Goal: Task Accomplishment & Management: Manage account settings

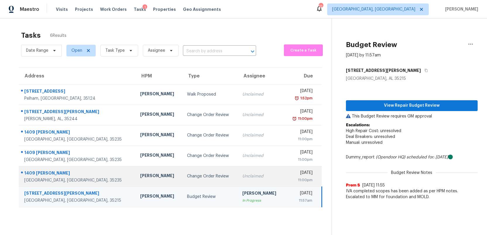
click at [289, 181] on div "11:00pm" at bounding box center [300, 180] width 23 height 6
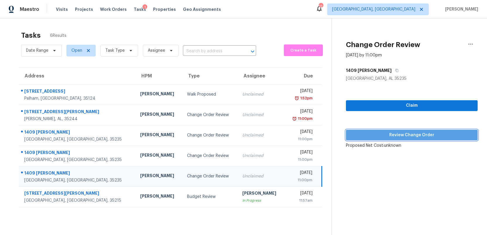
click at [402, 139] on button "Review Change Order" at bounding box center [412, 135] width 132 height 11
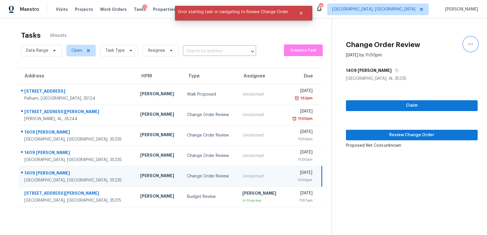
click at [470, 43] on icon "button" at bounding box center [470, 44] width 7 height 7
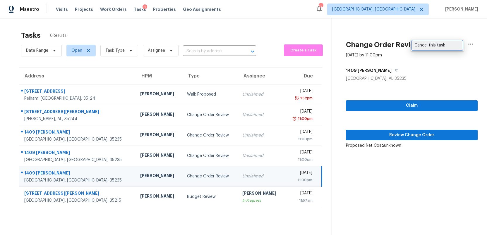
click at [432, 45] on div "Cancel this task" at bounding box center [437, 45] width 46 height 6
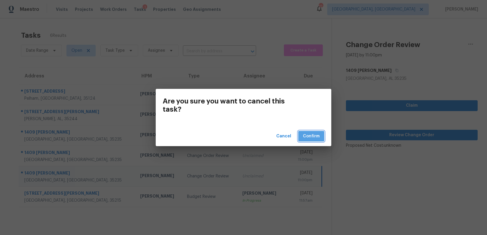
click at [311, 134] on span "Confirm" at bounding box center [311, 136] width 17 height 7
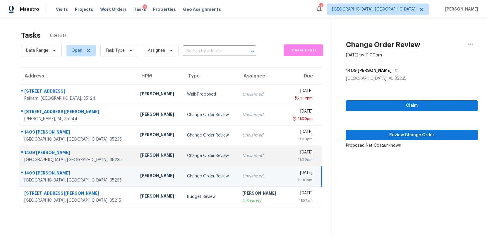
click at [289, 152] on div "[DATE]" at bounding box center [300, 152] width 23 height 7
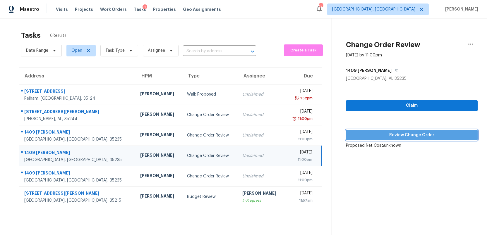
click at [384, 137] on span "Review Change Order" at bounding box center [411, 135] width 122 height 7
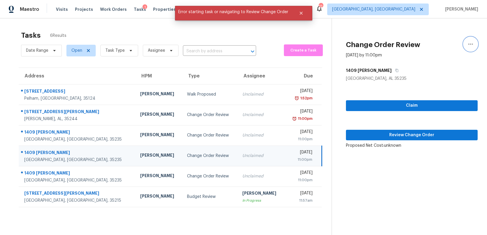
click at [471, 43] on icon "button" at bounding box center [470, 44] width 7 height 7
click at [441, 44] on div "Cancel this task" at bounding box center [437, 45] width 46 height 6
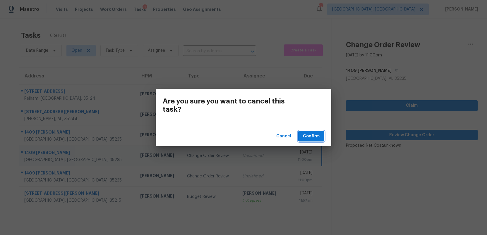
click at [312, 134] on span "Confirm" at bounding box center [311, 136] width 17 height 7
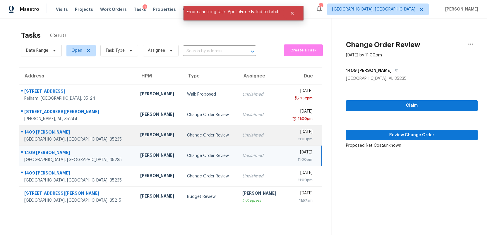
click at [289, 131] on div "[DATE]" at bounding box center [300, 132] width 23 height 7
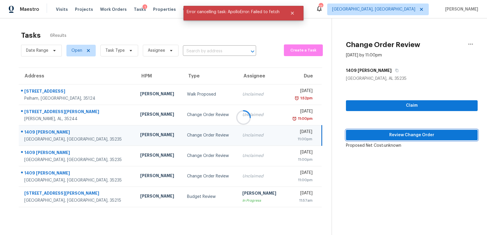
click at [386, 135] on span "Review Change Order" at bounding box center [411, 135] width 122 height 7
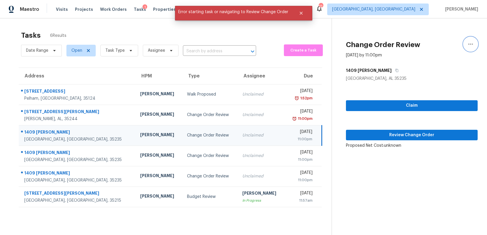
click at [468, 42] on icon "button" at bounding box center [470, 44] width 7 height 7
click at [436, 44] on div "Cancel this task" at bounding box center [437, 45] width 46 height 6
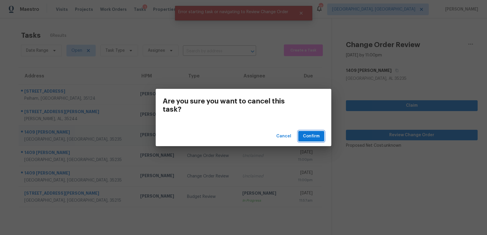
click at [306, 138] on span "Confirm" at bounding box center [311, 136] width 17 height 7
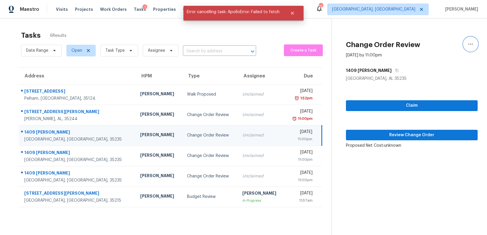
click at [471, 44] on icon "button" at bounding box center [470, 44] width 7 height 7
click at [444, 47] on div "Cancel this task" at bounding box center [437, 45] width 46 height 6
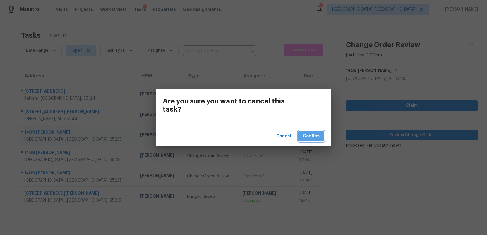
click at [310, 137] on span "Confirm" at bounding box center [311, 136] width 17 height 7
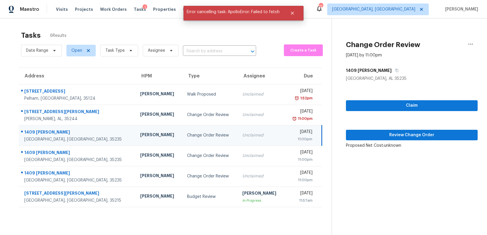
click at [299, 136] on div "11:00pm" at bounding box center [300, 139] width 23 height 6
click at [470, 44] on icon "button" at bounding box center [470, 44] width 5 height 1
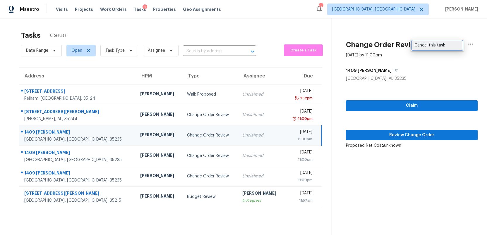
click at [436, 45] on div "Cancel this task" at bounding box center [437, 45] width 46 height 6
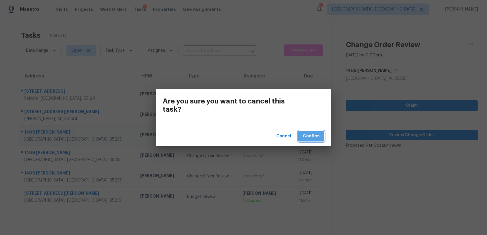
click at [309, 139] on span "Confirm" at bounding box center [311, 136] width 17 height 7
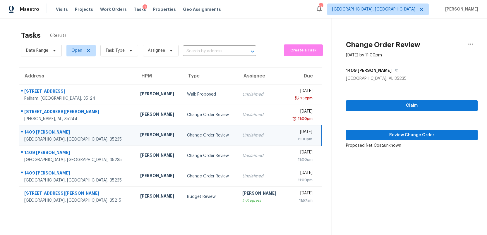
click at [301, 137] on div "11:00pm" at bounding box center [300, 139] width 23 height 6
click at [470, 44] on icon "button" at bounding box center [470, 44] width 5 height 1
click at [435, 46] on div "Cancel this task" at bounding box center [437, 45] width 46 height 6
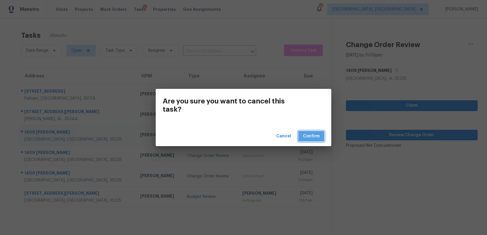
click at [310, 134] on span "Confirm" at bounding box center [311, 136] width 17 height 7
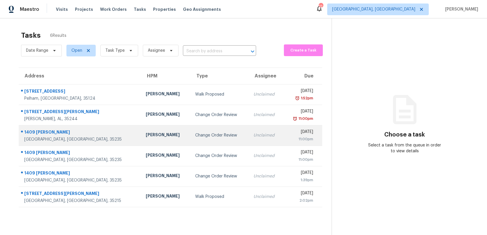
click at [291, 137] on div "11:00pm" at bounding box center [300, 139] width 25 height 6
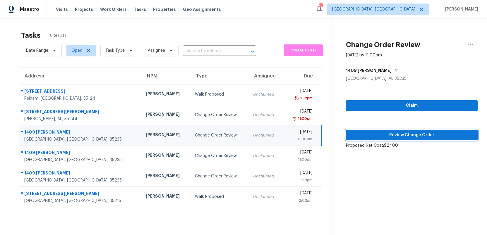
click at [392, 137] on span "Review Change Order" at bounding box center [411, 135] width 122 height 7
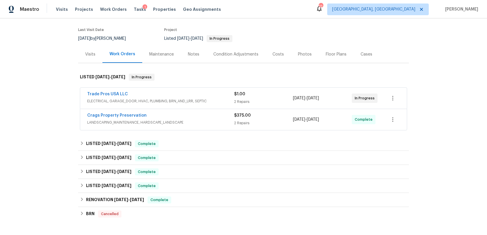
scroll to position [49, 0]
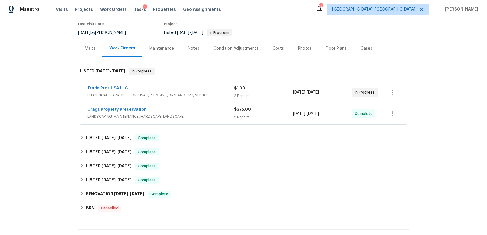
click at [274, 113] on div "$375.00 2 Repairs" at bounding box center [263, 114] width 59 height 14
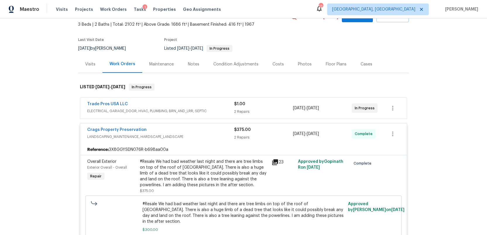
scroll to position [24, 0]
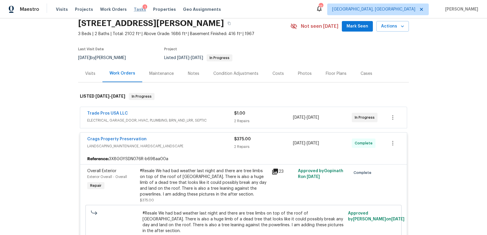
click at [134, 11] on span "Tasks" at bounding box center [140, 9] width 12 height 4
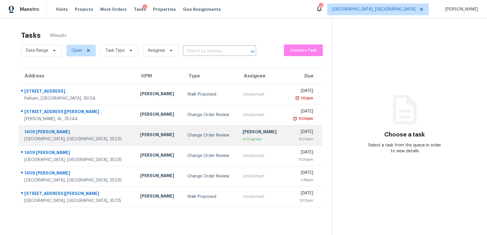
click at [289, 132] on div "[DATE]" at bounding box center [300, 132] width 23 height 7
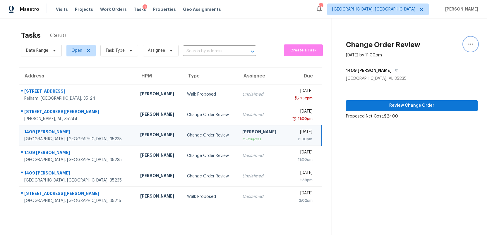
click at [470, 45] on icon "button" at bounding box center [470, 44] width 7 height 7
click at [428, 38] on div "Cancel this task" at bounding box center [437, 37] width 46 height 6
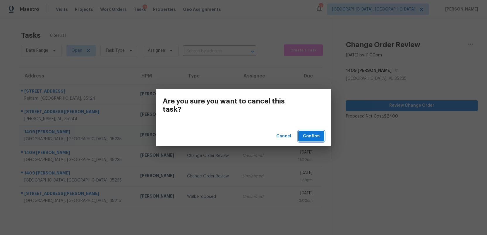
click at [308, 136] on span "Confirm" at bounding box center [311, 136] width 17 height 7
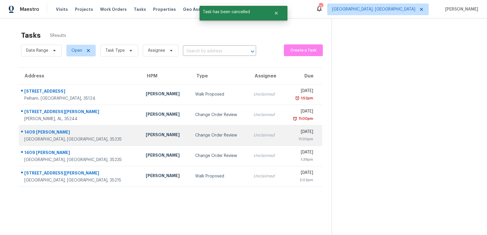
click at [253, 134] on div "Unclaimed" at bounding box center [265, 135] width 25 height 6
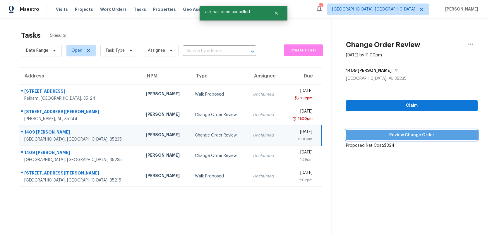
click at [425, 135] on span "Review Change Order" at bounding box center [411, 135] width 122 height 7
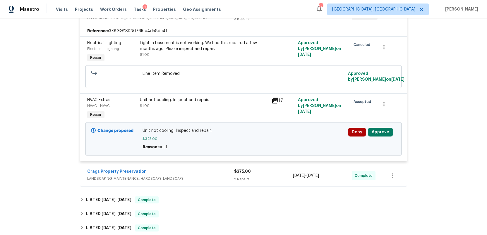
scroll to position [133, 0]
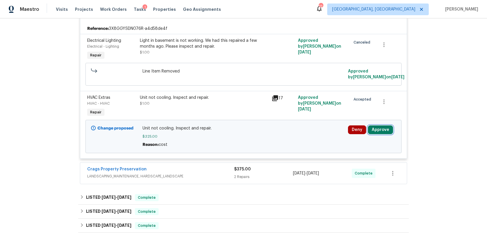
click at [377, 131] on button "Approve" at bounding box center [380, 129] width 25 height 9
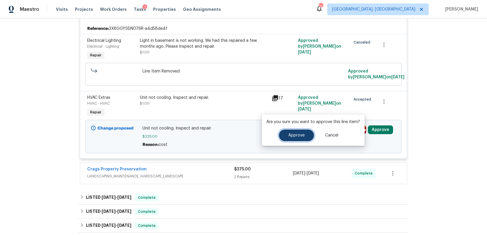
click at [296, 136] on span "Approve" at bounding box center [296, 135] width 16 height 4
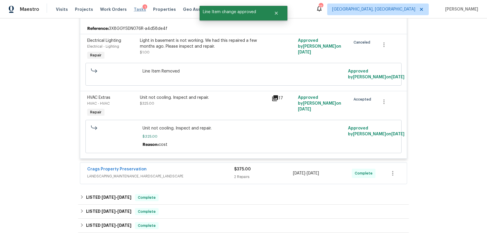
click at [134, 9] on span "Tasks" at bounding box center [140, 9] width 12 height 4
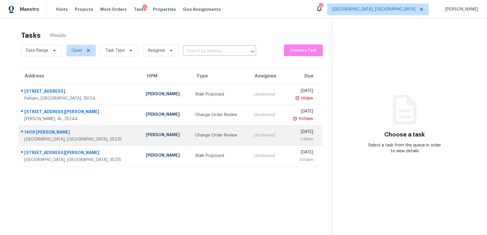
click at [283, 136] on td "[DATE] 1:39pm" at bounding box center [302, 135] width 39 height 20
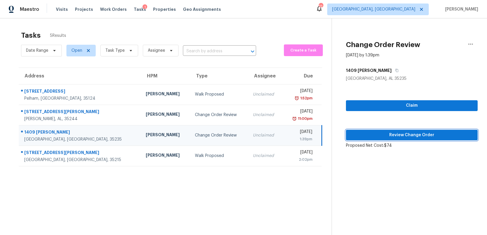
click at [399, 137] on span "Review Change Order" at bounding box center [411, 135] width 122 height 7
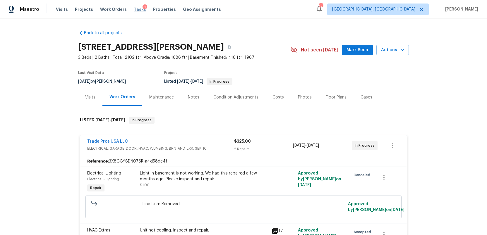
click at [134, 10] on span "Tasks" at bounding box center [140, 9] width 12 height 4
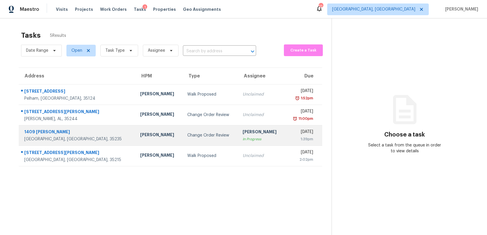
click at [289, 136] on div "1:39pm" at bounding box center [300, 139] width 23 height 6
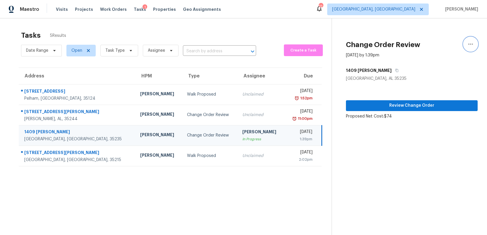
click at [470, 43] on icon "button" at bounding box center [470, 44] width 7 height 7
click at [424, 37] on div "Cancel this task" at bounding box center [437, 37] width 46 height 6
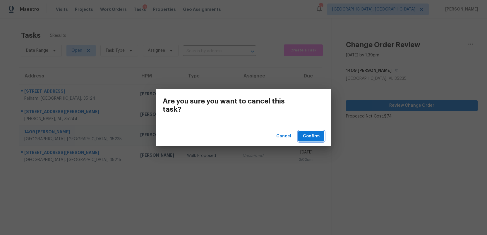
click at [309, 138] on span "Confirm" at bounding box center [311, 136] width 17 height 7
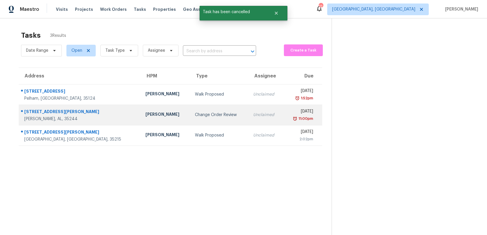
click at [287, 119] on div "11:00pm" at bounding box center [299, 119] width 25 height 6
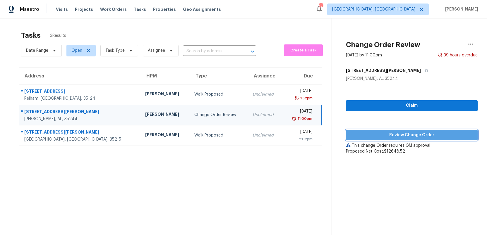
click at [420, 133] on span "Review Change Order" at bounding box center [411, 135] width 122 height 7
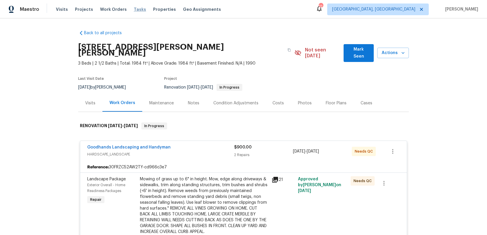
click at [134, 8] on span "Tasks" at bounding box center [140, 9] width 12 height 4
